Goal: Navigation & Orientation: Go to known website

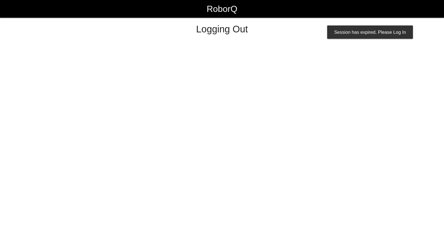
select select "Worker"
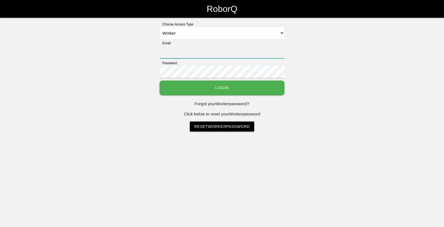
type input "[EMAIL_ADDRESS][DOMAIN_NAME]"
click at [248, 89] on button "Login" at bounding box center [221, 88] width 125 height 15
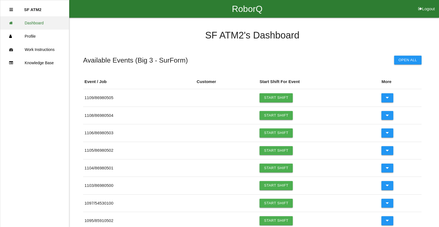
click at [32, 26] on link "Dashboard" at bounding box center [34, 22] width 69 height 13
